Goal: Task Accomplishment & Management: Manage account settings

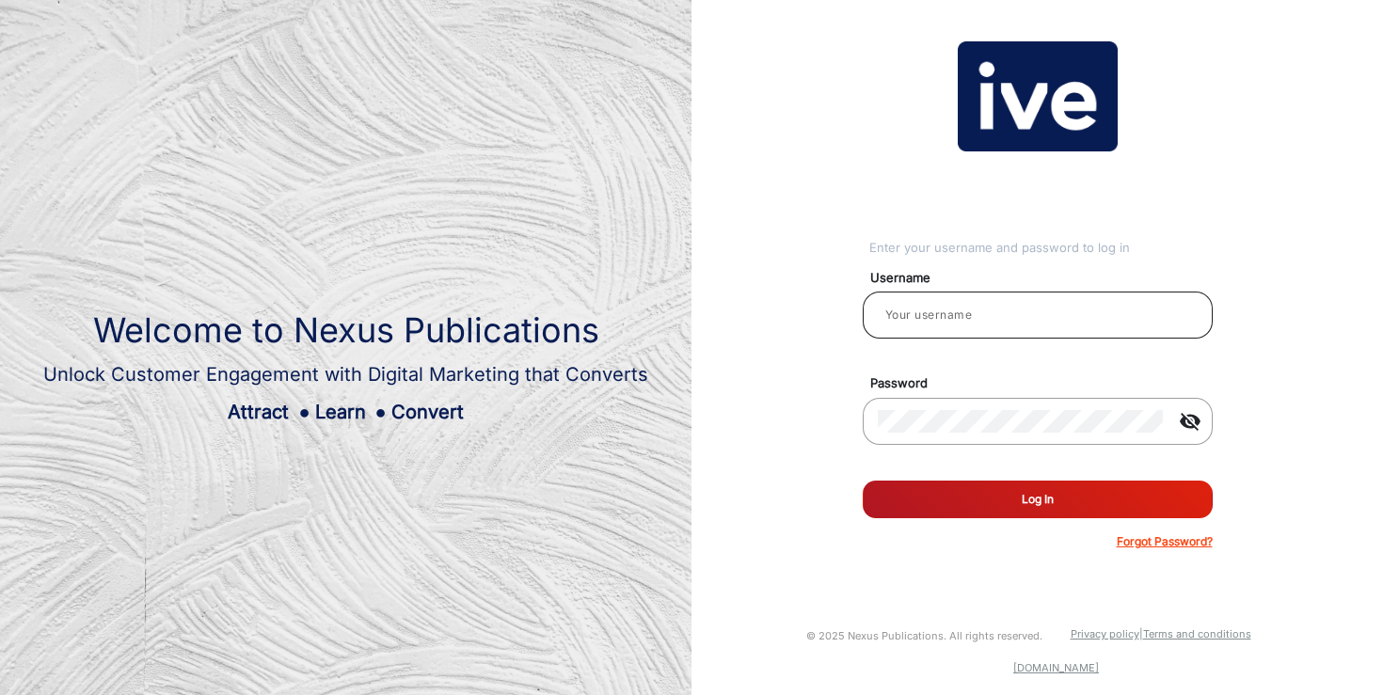
click at [924, 325] on input "email" at bounding box center [1038, 315] width 320 height 23
click at [863, 481] on button "Log In" at bounding box center [1038, 500] width 350 height 38
click at [972, 302] on div at bounding box center [1038, 315] width 320 height 53
click at [957, 316] on input "email" at bounding box center [1038, 315] width 320 height 23
type input "[PERSON_NAME][EMAIL_ADDRESS][PERSON_NAME][DOMAIN_NAME]"
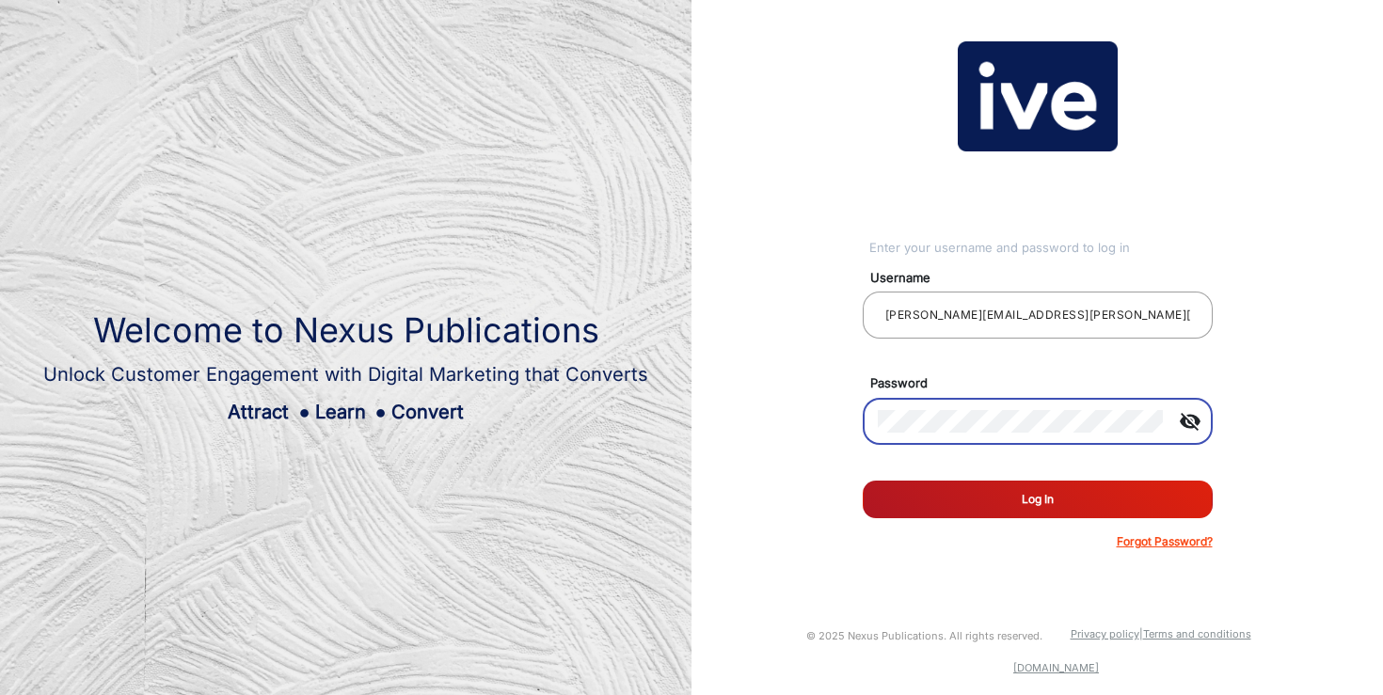
click at [863, 481] on button "Log In" at bounding box center [1038, 500] width 350 height 38
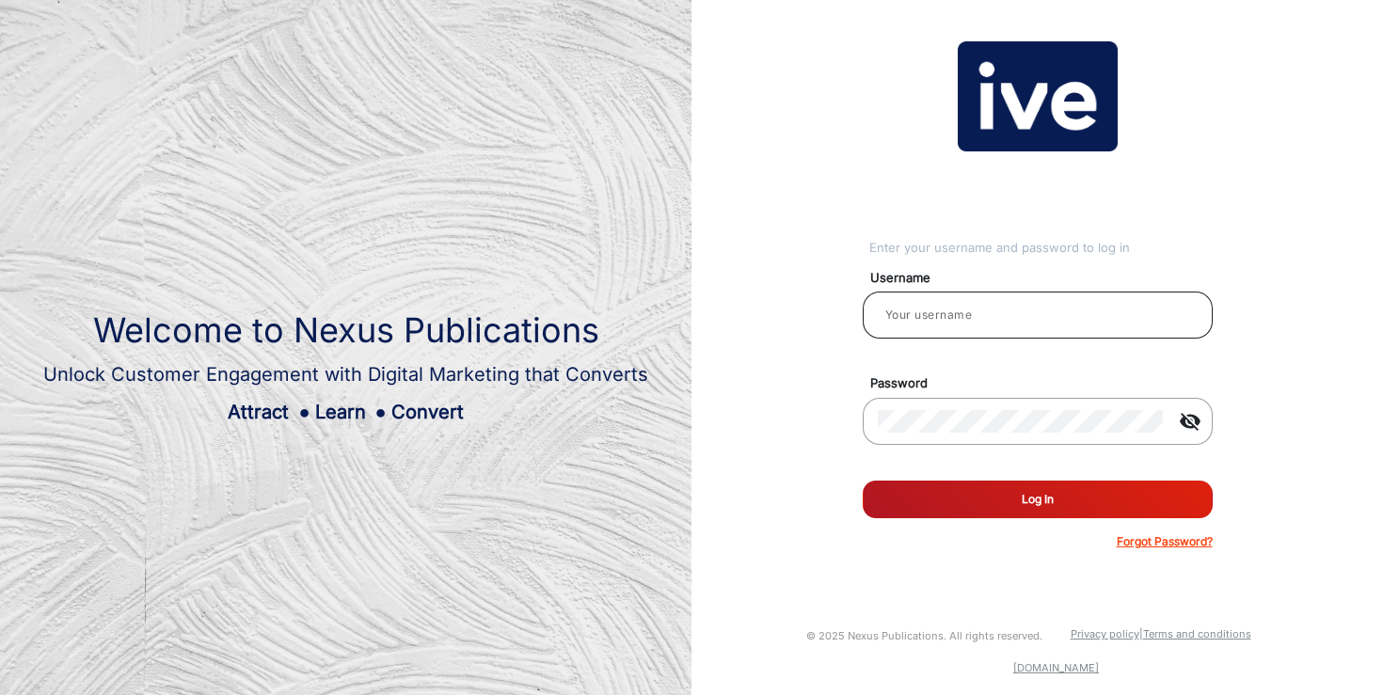
click at [933, 315] on input "email" at bounding box center [1038, 315] width 320 height 23
type input "[PERSON_NAME]"
click at [915, 308] on input "email" at bounding box center [1038, 315] width 320 height 23
type input "[PERSON_NAME][EMAIL_ADDRESS][PERSON_NAME][DOMAIN_NAME]"
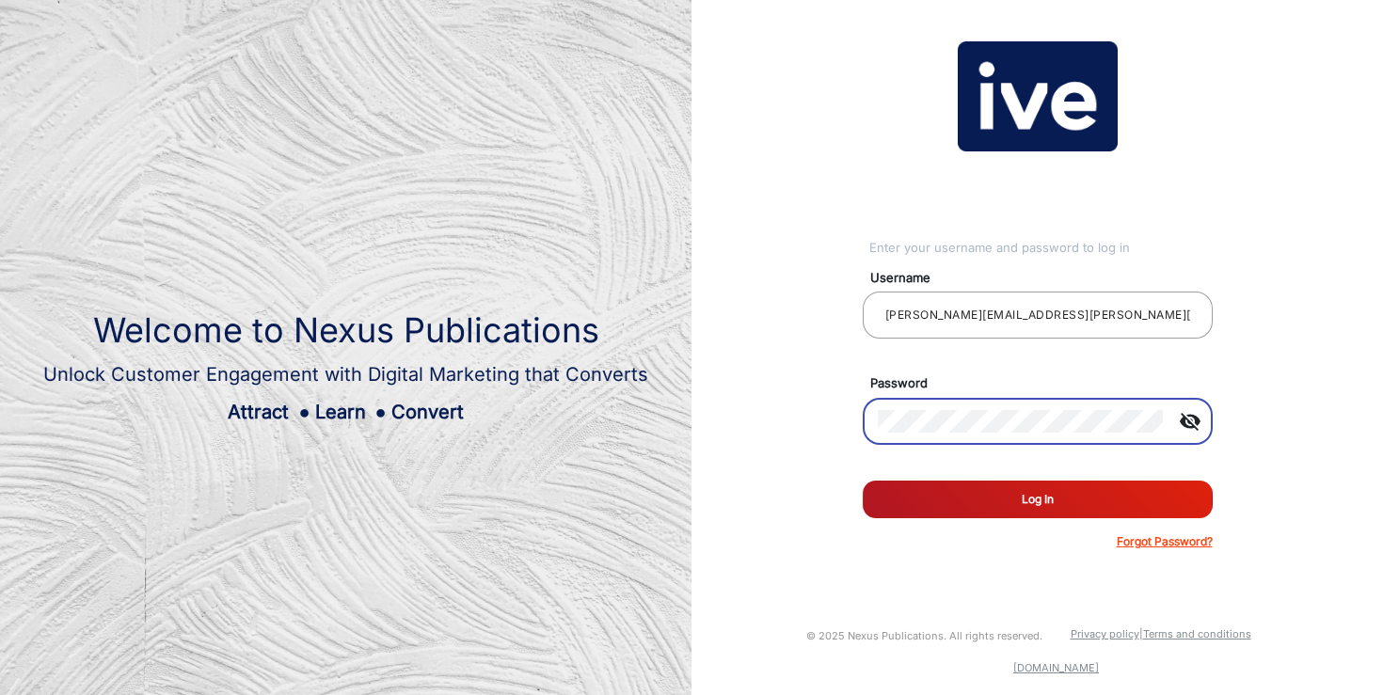
click at [790, 410] on div "Enter your username and password to log in Username janine.horan@ivegroup.com.a…" at bounding box center [1037, 295] width 720 height 591
click at [1266, 395] on div "Enter your username and password to log in Username janine.horan@ivegroup.com.a…" at bounding box center [1037, 295] width 720 height 591
click at [863, 481] on button "Log In" at bounding box center [1038, 500] width 350 height 38
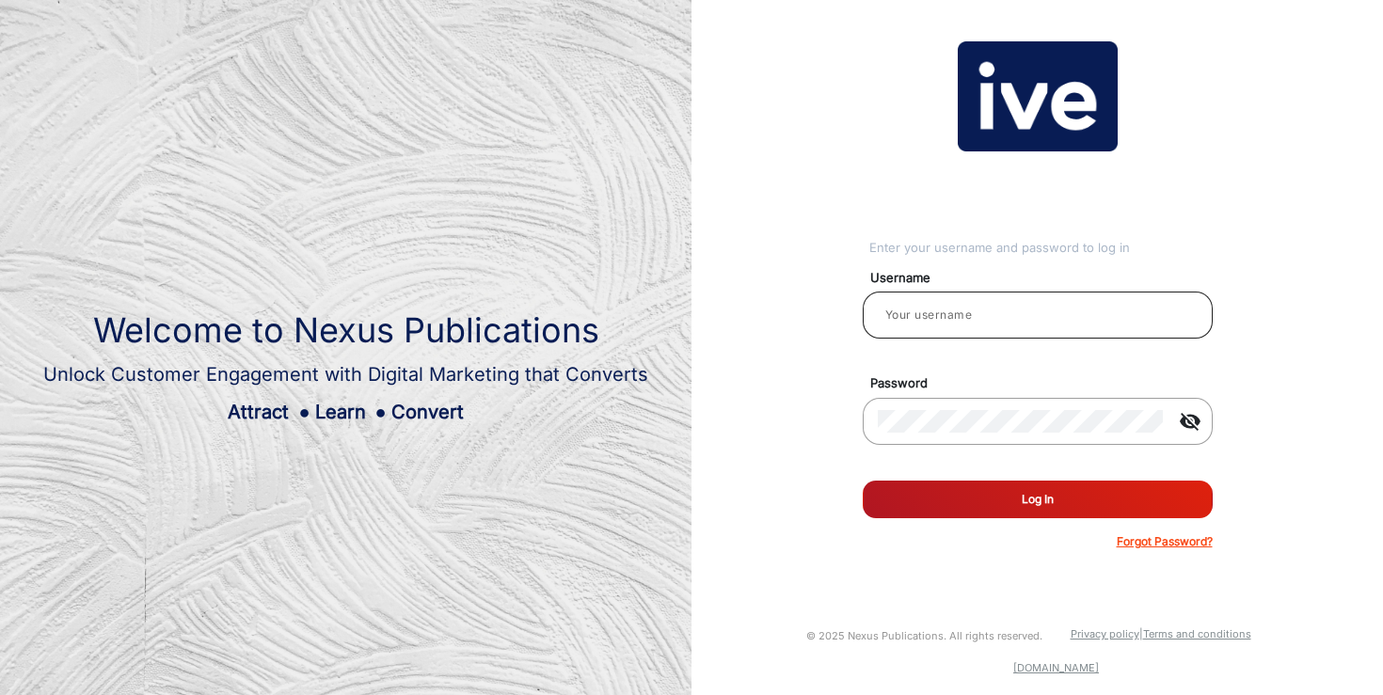
click at [956, 314] on input "email" at bounding box center [1038, 315] width 320 height 23
type input "[PERSON_NAME][EMAIL_ADDRESS][PERSON_NAME][DOMAIN_NAME]"
click at [930, 510] on button "Log In" at bounding box center [1038, 500] width 350 height 38
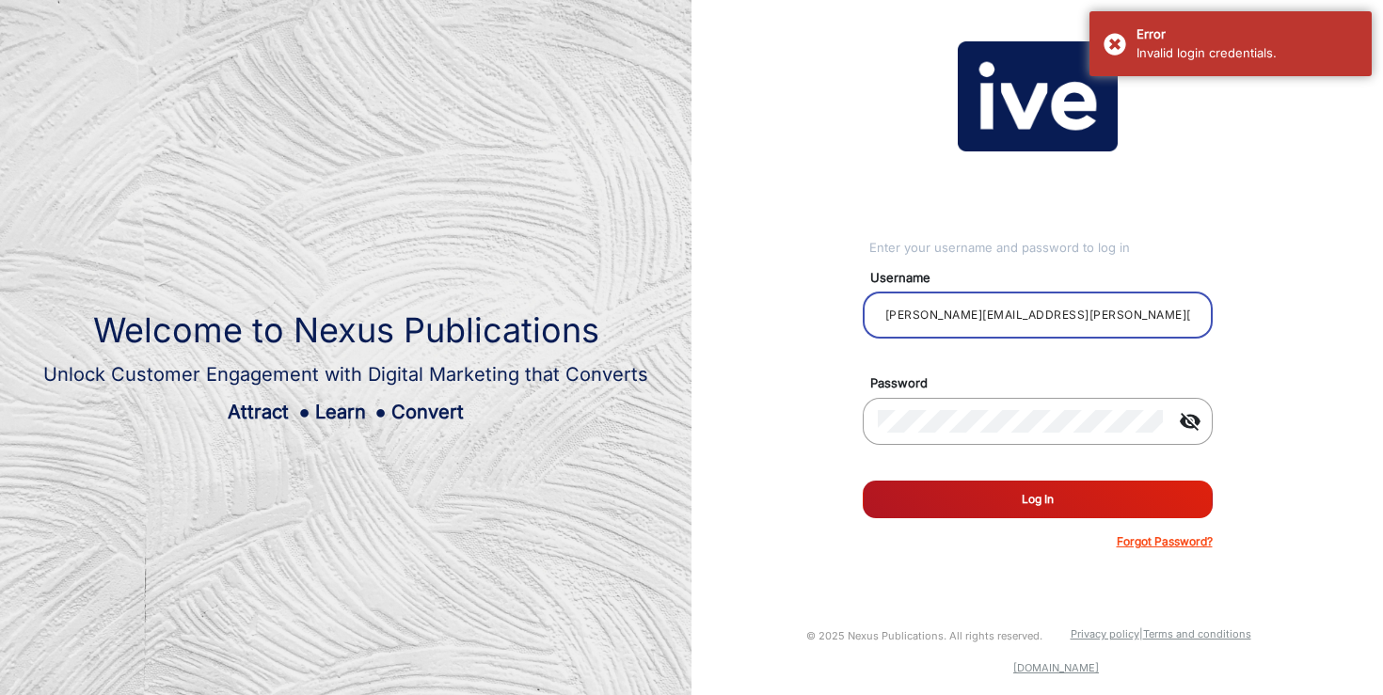
drag, startPoint x: 1069, startPoint y: 319, endPoint x: 766, endPoint y: 306, distance: 303.2
click at [766, 307] on div "Enter your username and password to log in Username janine.horan@ivegroup.com.a…" at bounding box center [1037, 295] width 720 height 591
click at [1156, 544] on p "Forgot Password?" at bounding box center [1165, 541] width 96 height 17
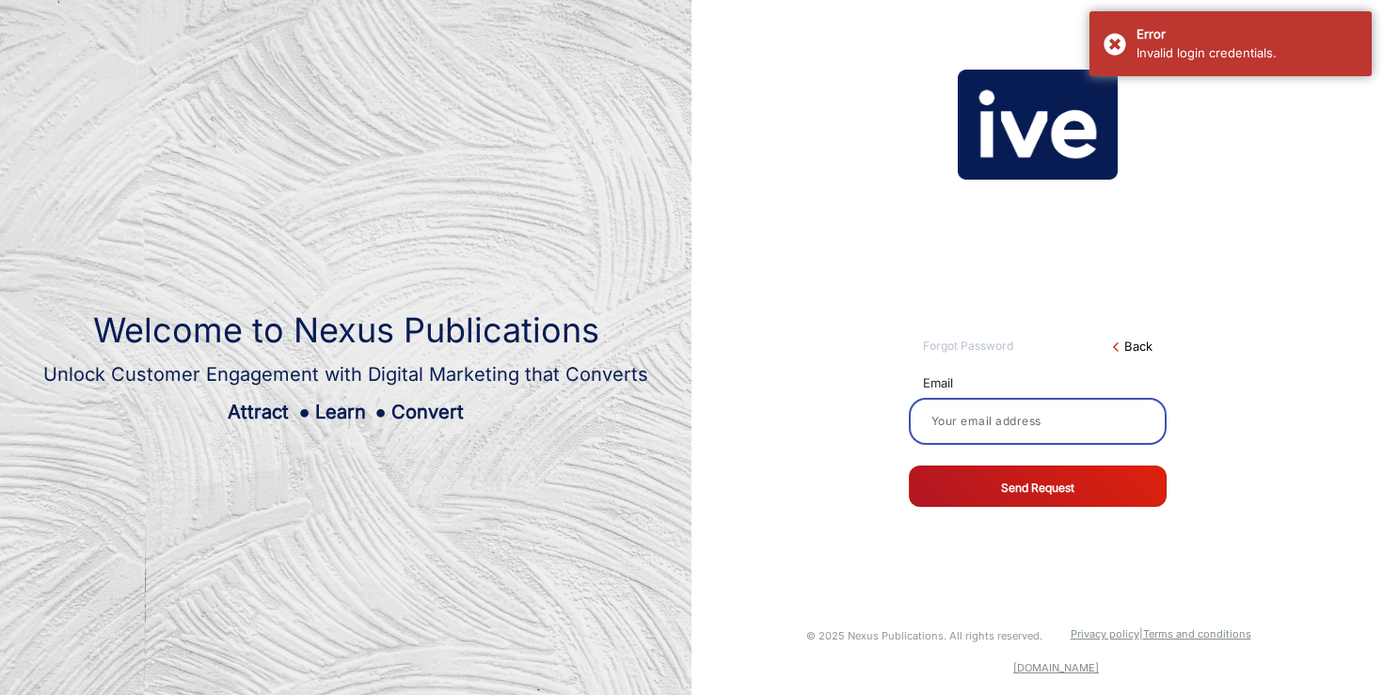
click at [1013, 419] on input at bounding box center [1038, 421] width 228 height 23
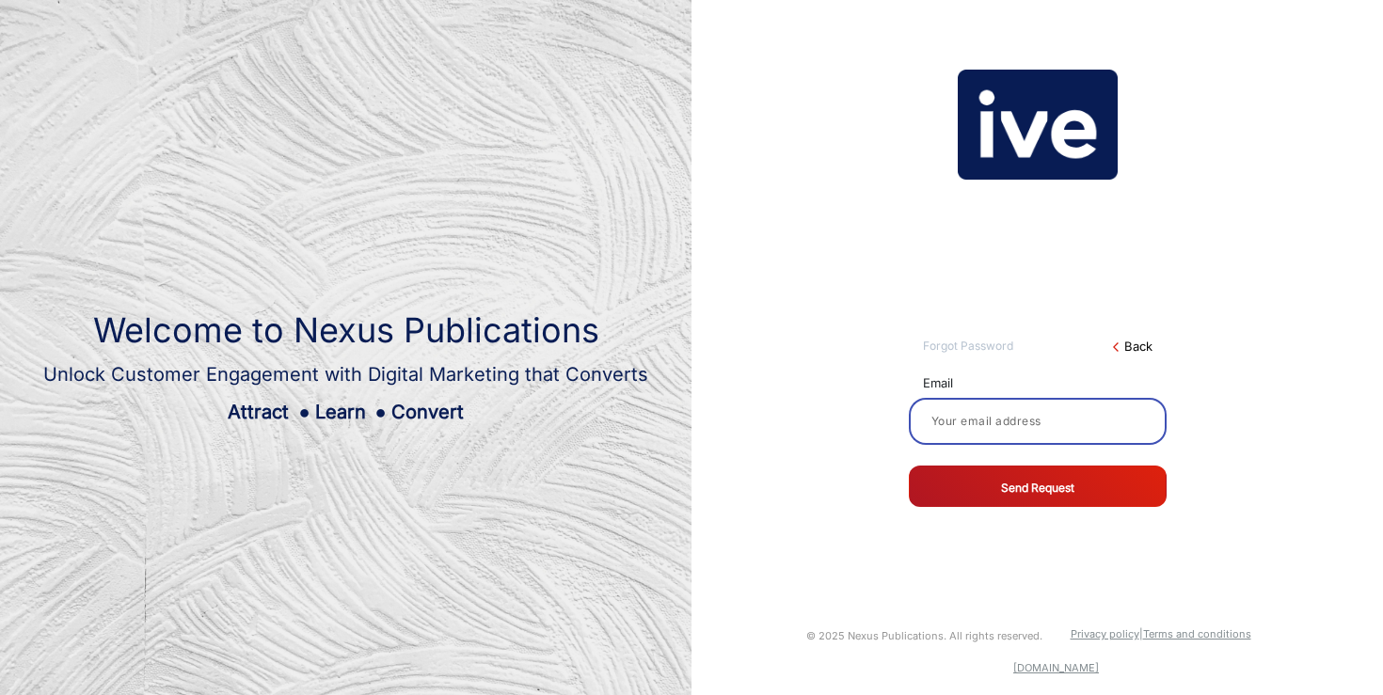
paste input "[PERSON_NAME][EMAIL_ADDRESS][PERSON_NAME][DOMAIN_NAME]"
type input "[PERSON_NAME][EMAIL_ADDRESS][PERSON_NAME][DOMAIN_NAME]"
click at [1043, 493] on button "Send Request" at bounding box center [1038, 486] width 258 height 41
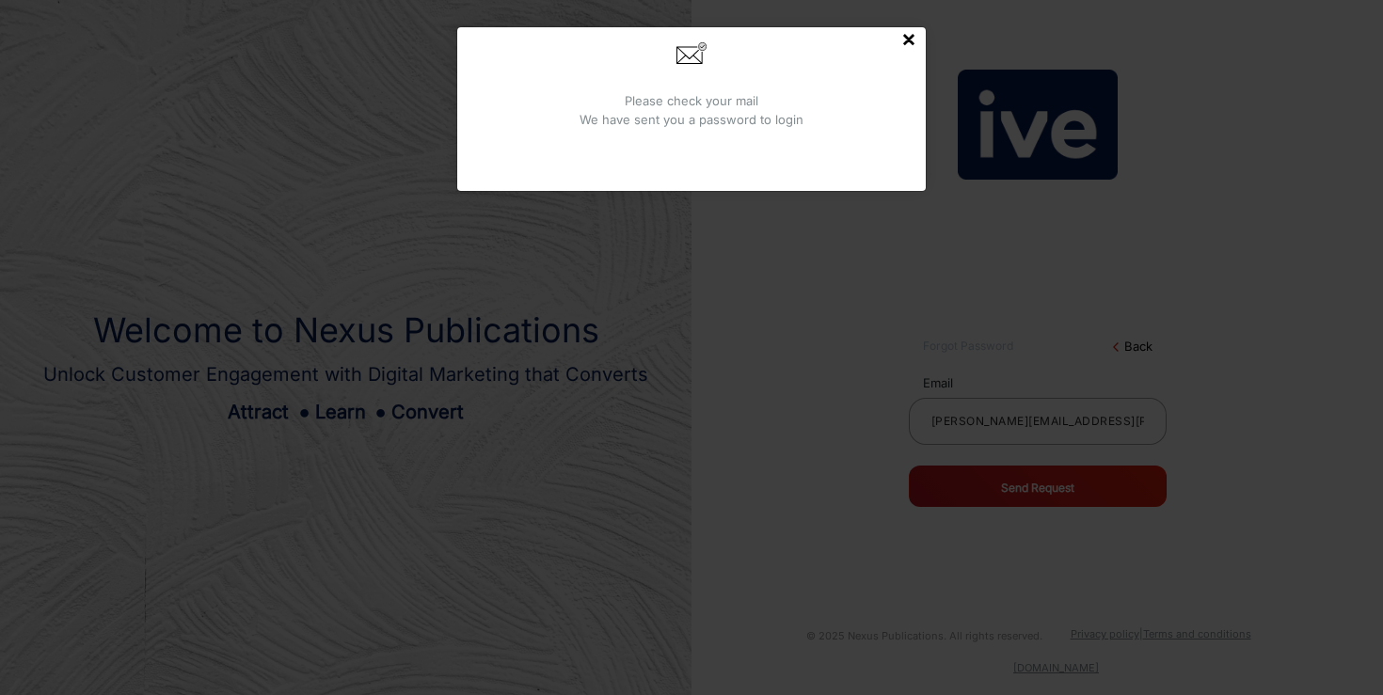
click at [912, 42] on button "×" at bounding box center [908, 38] width 15 height 23
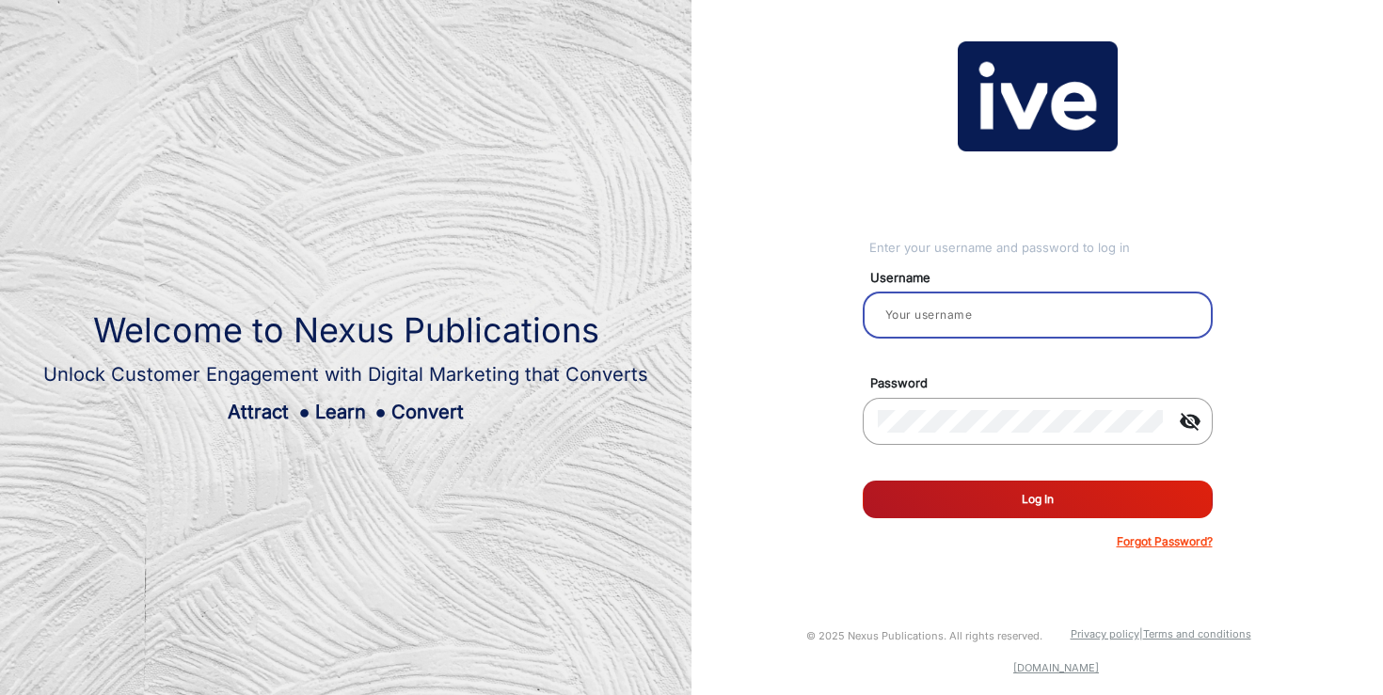
click at [976, 319] on input "email" at bounding box center [1038, 315] width 320 height 23
type input "[PERSON_NAME]"
click at [1035, 499] on button "Log In" at bounding box center [1038, 500] width 350 height 38
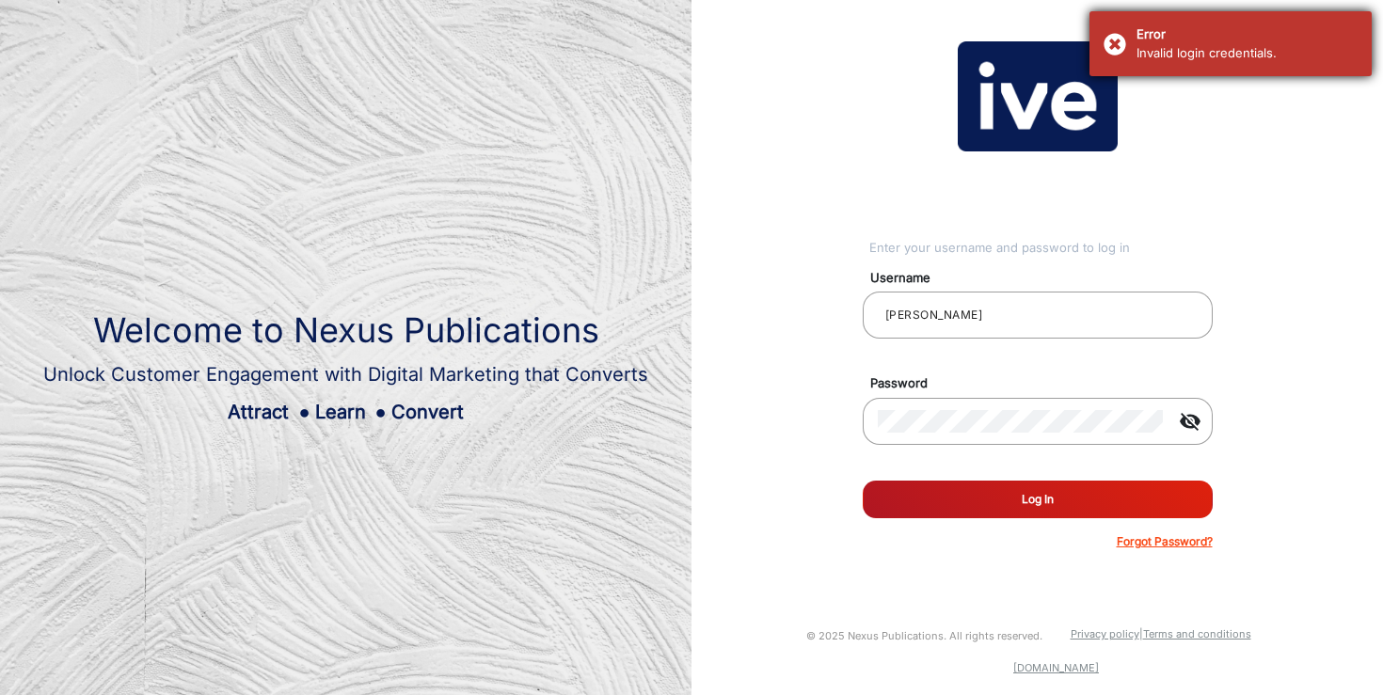
click at [1114, 44] on div "Error Invalid login credentials." at bounding box center [1230, 43] width 282 height 65
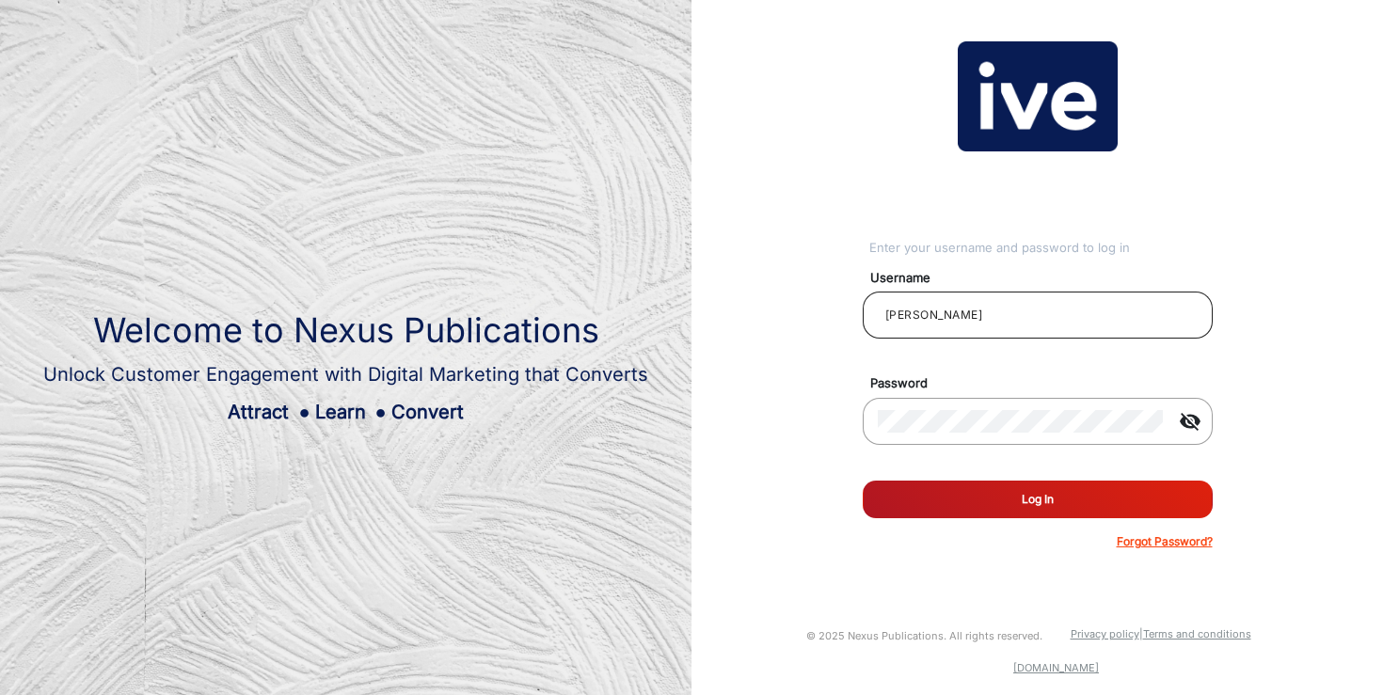
click at [1006, 317] on input "[PERSON_NAME]" at bounding box center [1038, 315] width 320 height 23
click at [749, 416] on div "Enter your username and password to log in Username [PERSON_NAME] Password visi…" at bounding box center [1037, 295] width 720 height 591
click at [1246, 387] on div "Enter your username and password to log in Username [PERSON_NAME] Password visi…" at bounding box center [1037, 295] width 720 height 591
click at [1178, 540] on p "Forgot Password?" at bounding box center [1165, 541] width 96 height 17
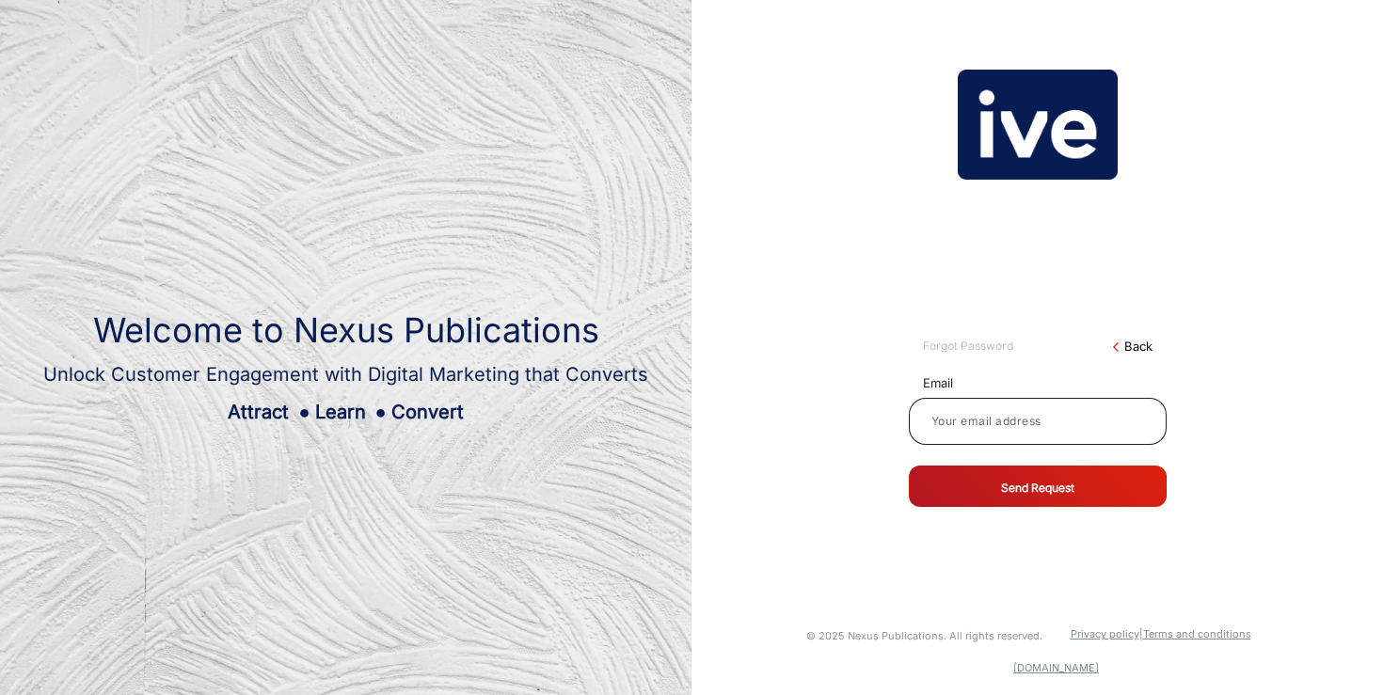
click at [1030, 422] on input at bounding box center [1038, 421] width 228 height 23
type input "[PERSON_NAME][EMAIL_ADDRESS][PERSON_NAME][DOMAIN_NAME]"
click at [1042, 488] on button "Send Request" at bounding box center [1038, 486] width 258 height 41
